Goal: Find specific page/section: Find specific page/section

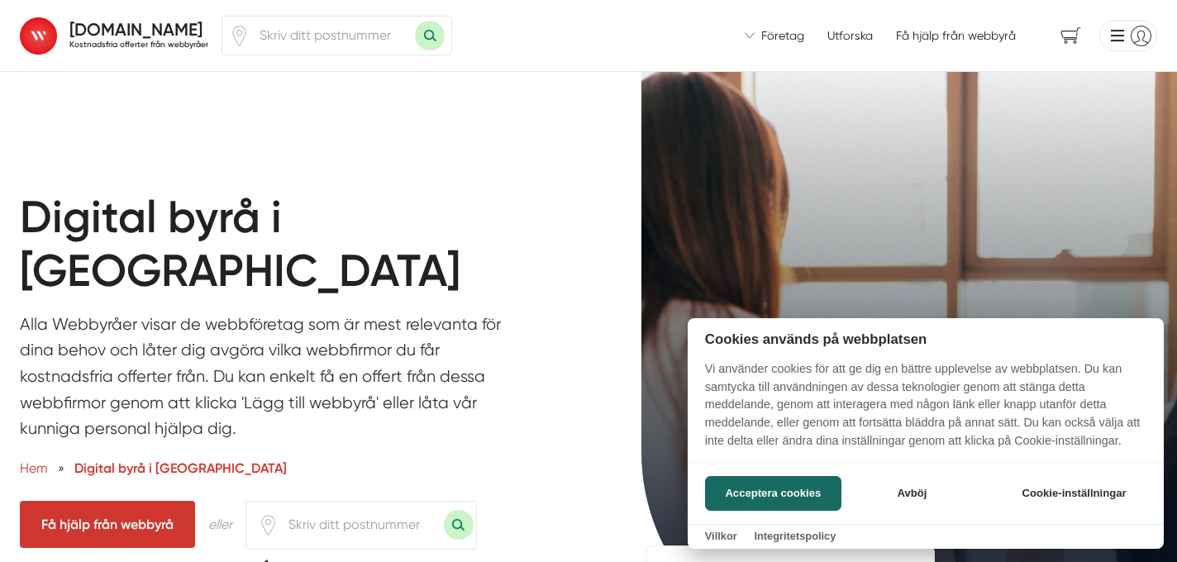
click at [347, 478] on div at bounding box center [588, 281] width 1177 height 562
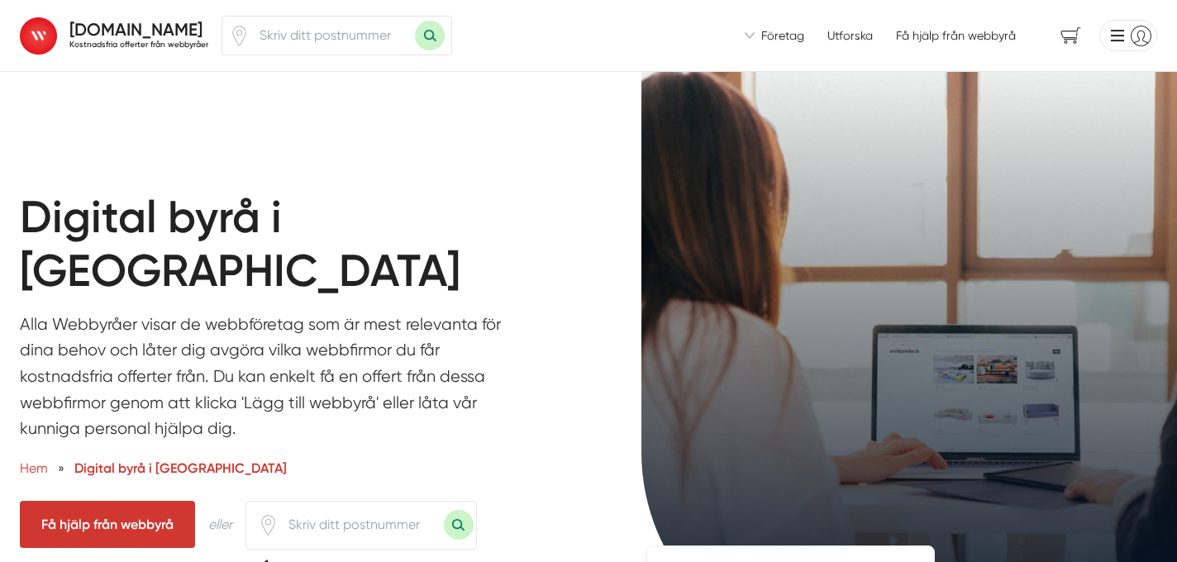
click at [347, 506] on input "number" at bounding box center [360, 525] width 165 height 38
type input "29393"
click at [444, 510] on button "Sök med postnummer" at bounding box center [459, 525] width 30 height 30
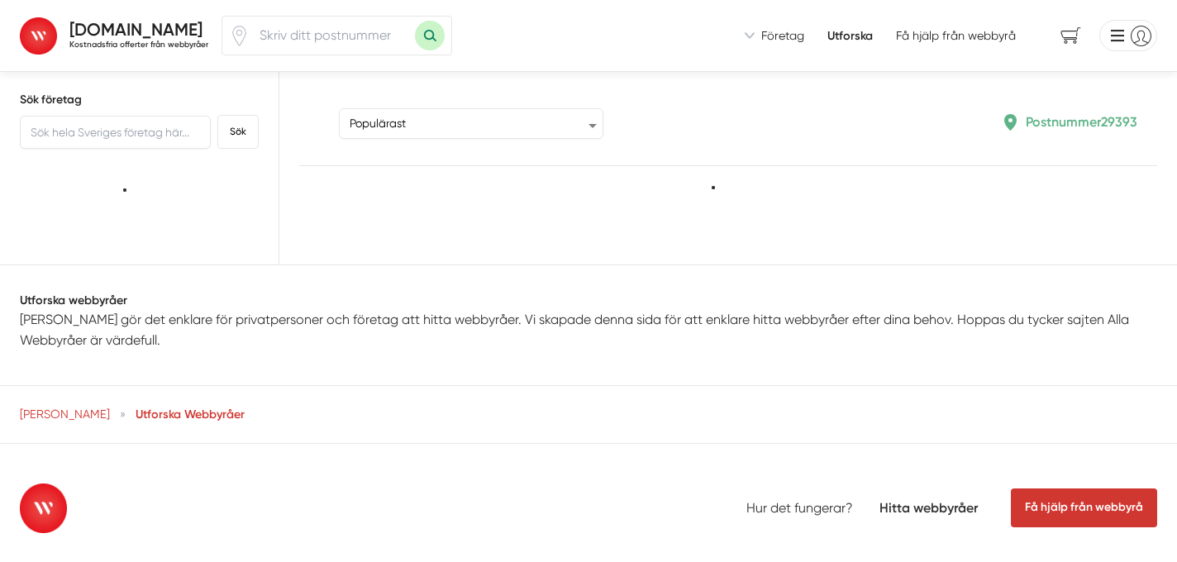
type input "29393"
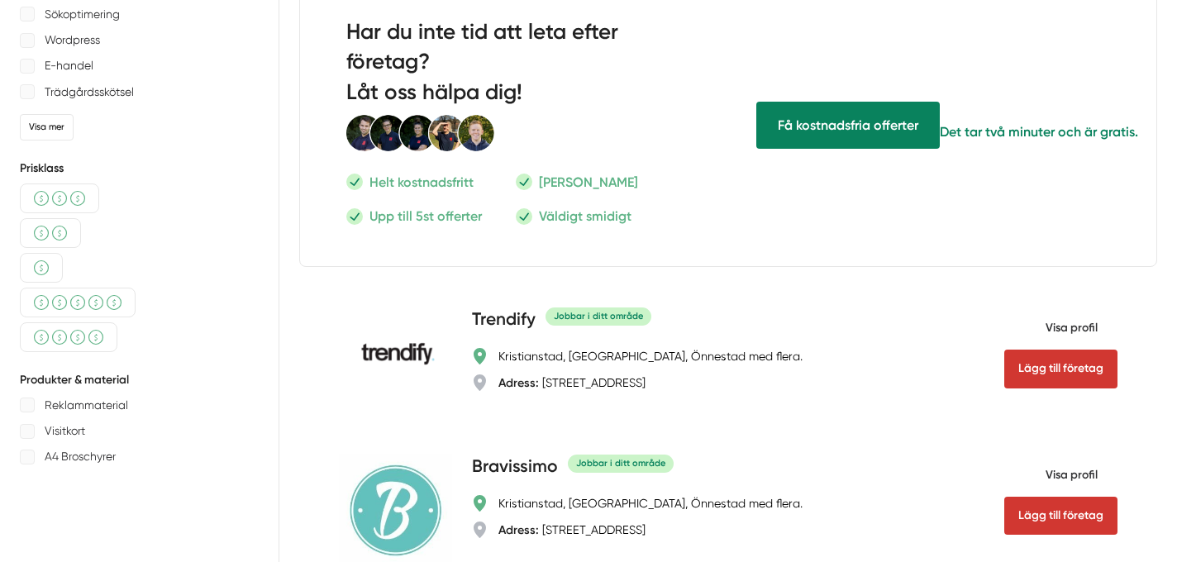
scroll to position [522, 0]
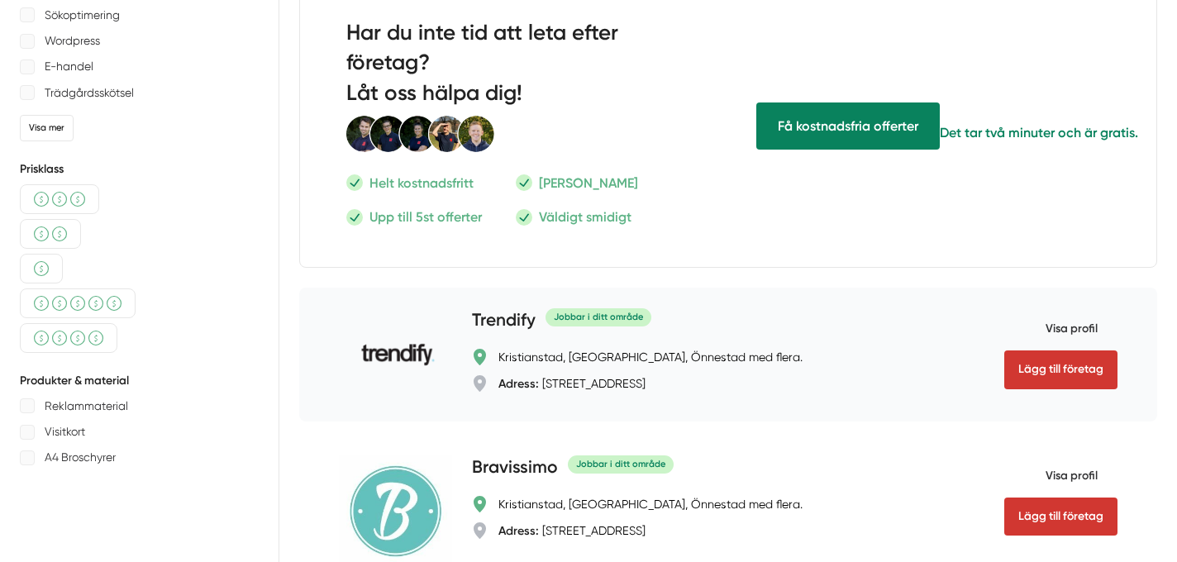
click at [514, 330] on h4 "Trendify" at bounding box center [504, 320] width 64 height 27
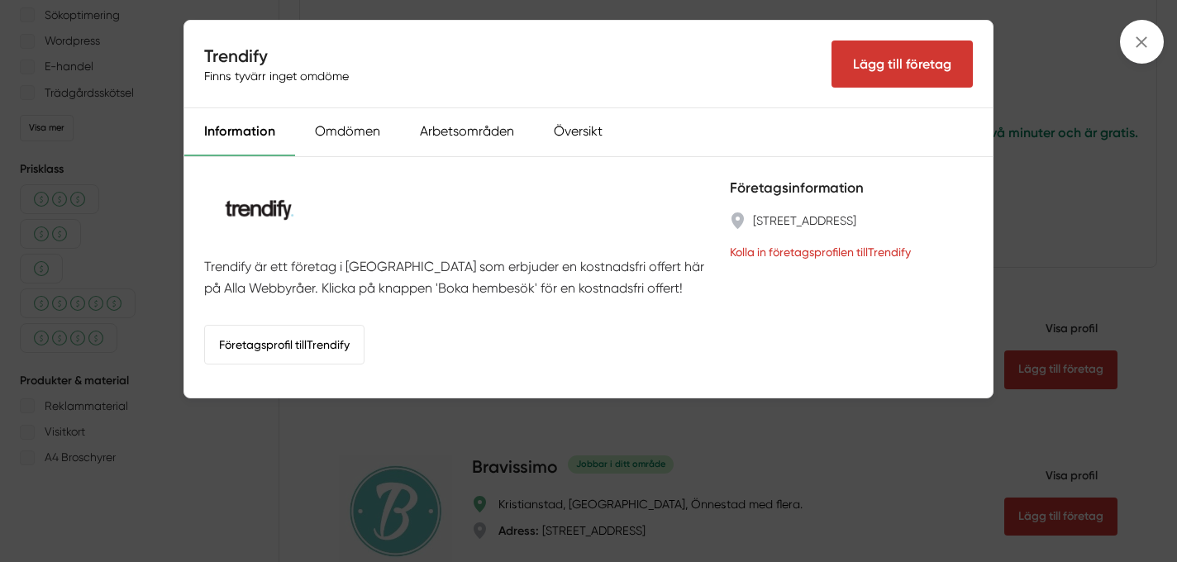
click at [247, 211] on img at bounding box center [257, 210] width 106 height 66
click at [346, 133] on div "Omdömen" at bounding box center [347, 132] width 105 height 48
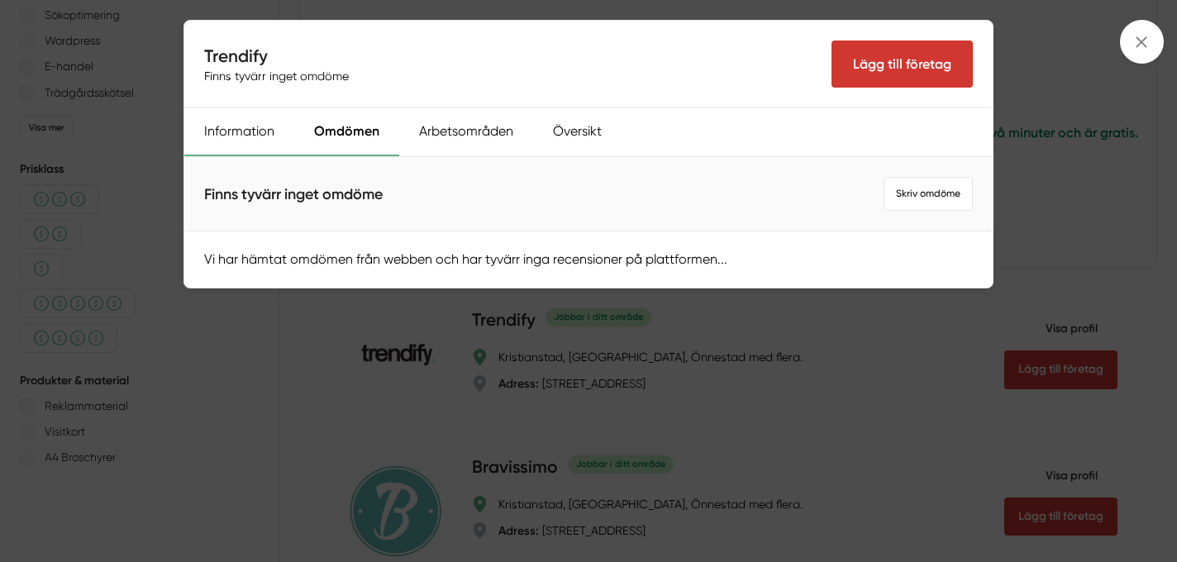
click at [270, 123] on div "Information" at bounding box center [239, 132] width 110 height 48
